Goal: Information Seeking & Learning: Check status

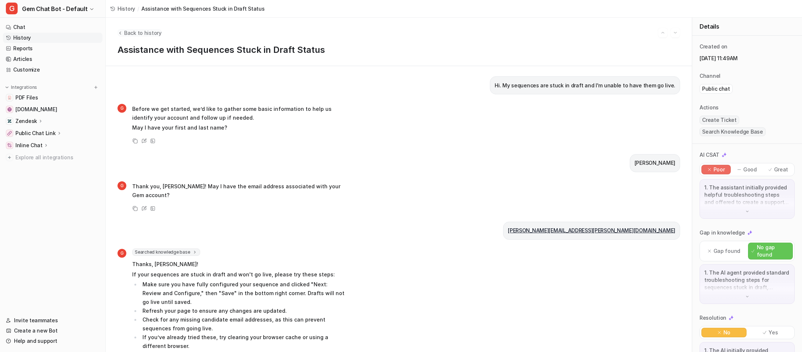
click at [141, 32] on span "Back to history" at bounding box center [142, 33] width 37 height 8
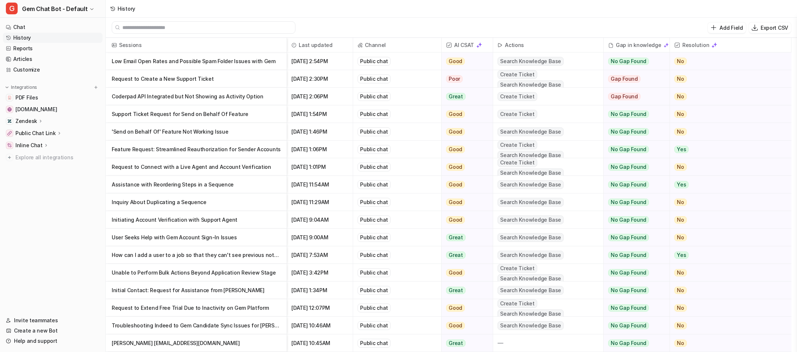
click at [258, 98] on p "Coderpad API Integrated but Not Showing as Activity Option" at bounding box center [196, 97] width 169 height 18
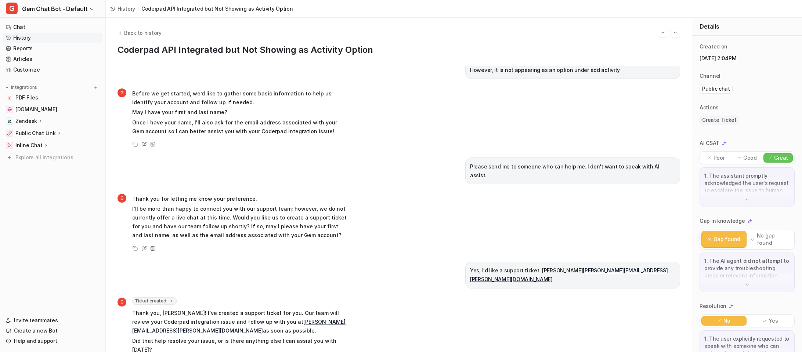
scroll to position [25, 0]
click at [135, 31] on span "Back to history" at bounding box center [142, 33] width 37 height 8
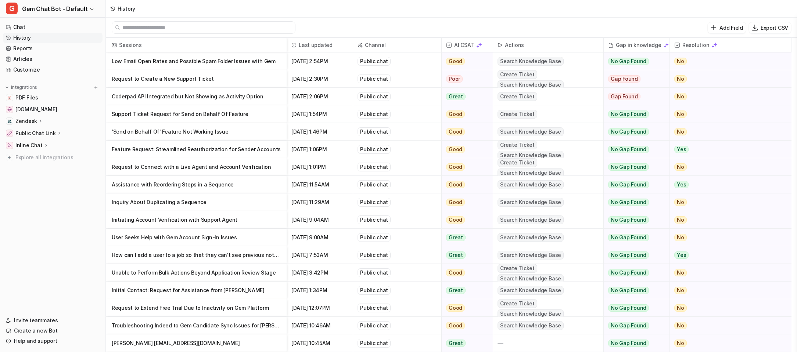
click at [206, 100] on p "Coderpad API Integrated but Not Showing as Activity Option" at bounding box center [196, 97] width 169 height 18
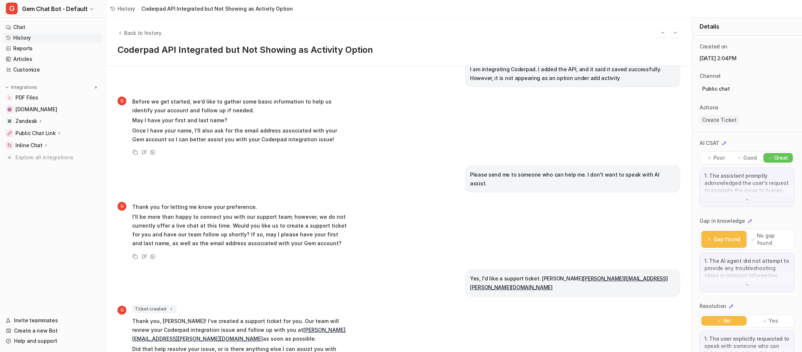
scroll to position [25, 0]
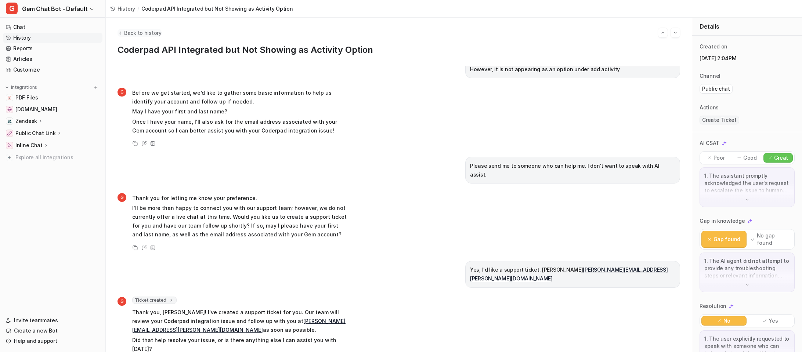
click at [132, 33] on span "Back to history" at bounding box center [142, 33] width 37 height 8
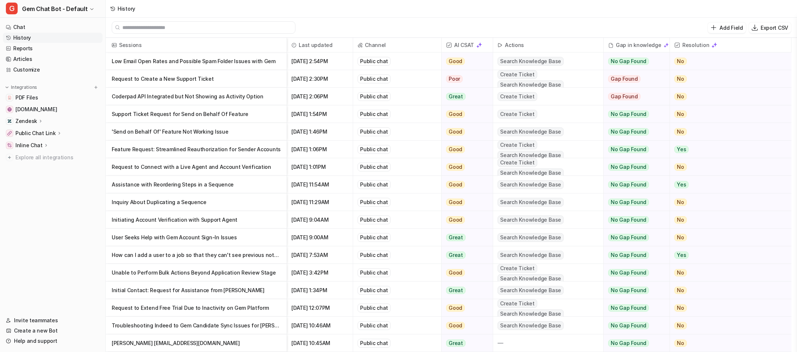
click at [216, 79] on p "Request to Create a New Support Ticket" at bounding box center [196, 79] width 169 height 18
